Goal: Task Accomplishment & Management: Use online tool/utility

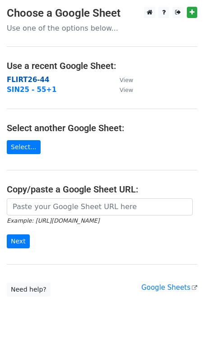
click at [40, 78] on strong "FLIRT26-44" at bounding box center [28, 80] width 42 height 8
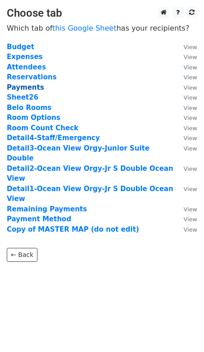
click at [33, 88] on strong "Payments" at bounding box center [25, 87] width 37 height 8
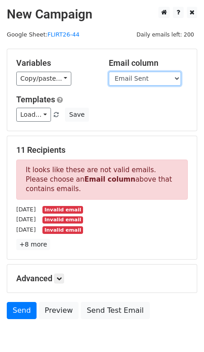
click at [140, 78] on select "Guest Date Type Method AmountDue AmountPaid TransactionFeeOverride TransactionF…" at bounding box center [145, 79] width 72 height 14
select select "Recipient"
click at [109, 72] on select "Guest Date Type Method AmountDue AmountPaid TransactionFeeOverride TransactionF…" at bounding box center [145, 79] width 72 height 14
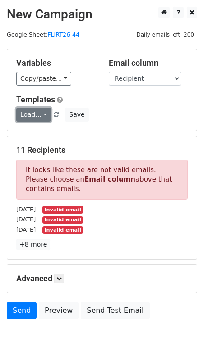
click at [40, 113] on link "Load..." at bounding box center [33, 115] width 35 height 14
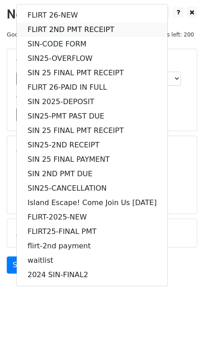
click at [56, 29] on link "FLIRT 2ND PMT RECEIPT" at bounding box center [92, 30] width 151 height 14
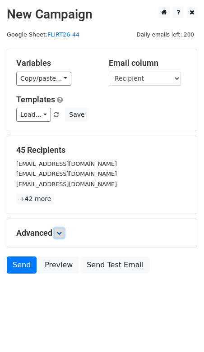
click at [63, 228] on link at bounding box center [59, 233] width 10 height 10
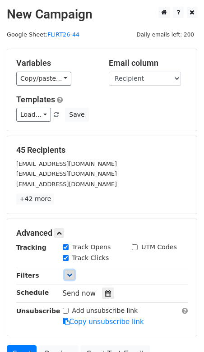
click at [69, 272] on icon at bounding box center [69, 274] width 5 height 5
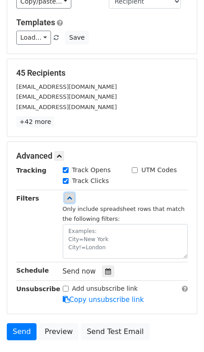
scroll to position [82, 0]
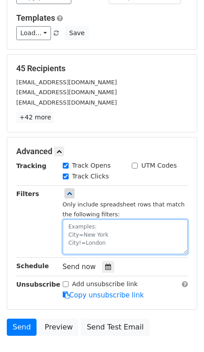
click at [83, 222] on textarea at bounding box center [125, 236] width 125 height 35
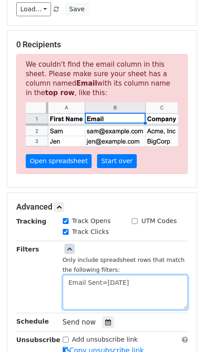
scroll to position [116, 0]
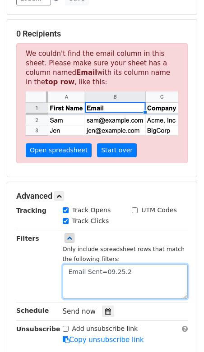
type textarea "Email Sent=09.25.25"
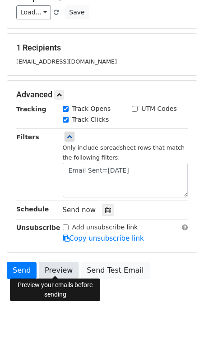
click at [57, 267] on link "Preview" at bounding box center [59, 270] width 40 height 17
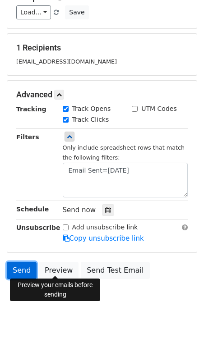
click at [21, 270] on link "Send" at bounding box center [22, 270] width 30 height 17
